Goal: Check status: Check status

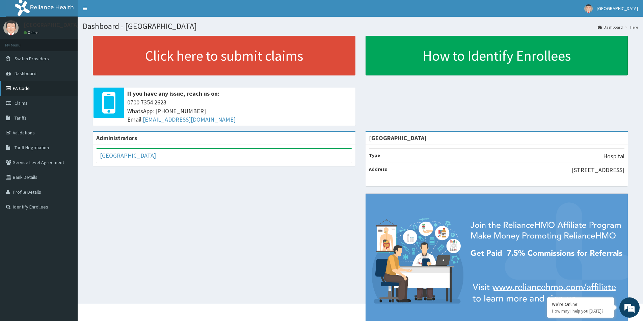
click at [40, 92] on link "PA Code" at bounding box center [39, 88] width 78 height 15
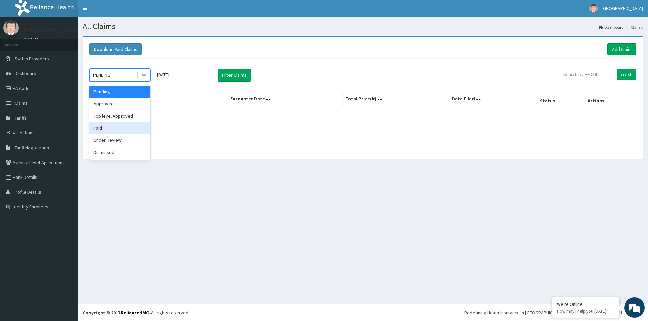
click at [113, 126] on div "Paid" at bounding box center [119, 128] width 61 height 12
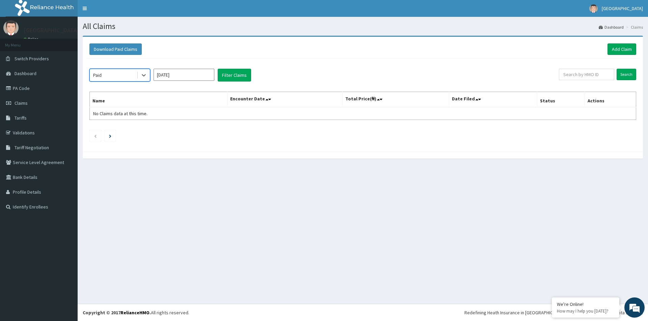
click at [206, 77] on input "Oct 2025" at bounding box center [183, 75] width 61 height 12
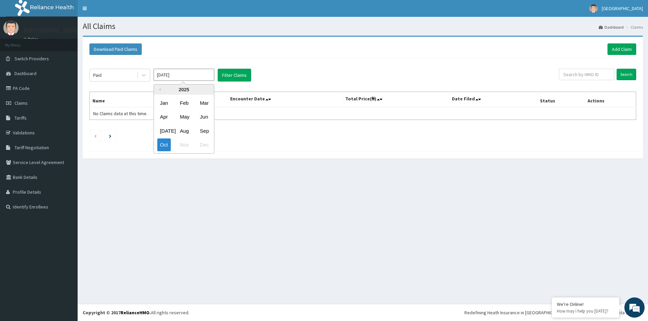
click at [186, 131] on div "Aug" at bounding box center [183, 131] width 13 height 12
type input "Aug 2025"
click at [240, 77] on button "Filter Claims" at bounding box center [234, 75] width 33 height 13
click at [239, 77] on button "Filter Claims" at bounding box center [234, 75] width 33 height 13
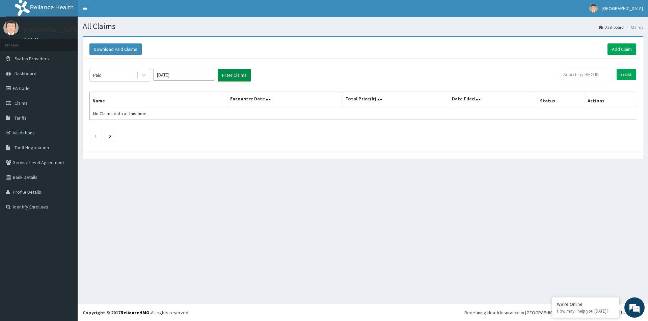
click at [239, 77] on button "Filter Claims" at bounding box center [234, 75] width 33 height 13
click at [227, 72] on button "Filter Claims" at bounding box center [234, 75] width 33 height 13
click at [271, 38] on div "Download Paid Claims Add Claim × Note you can only download claims within a max…" at bounding box center [363, 94] width 560 height 115
